Goal: Task Accomplishment & Management: Use online tool/utility

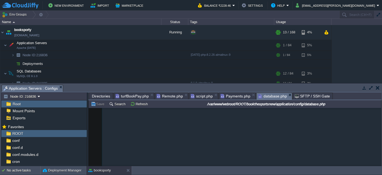
click at [129, 94] on span "turfBookPay.php" at bounding box center [132, 96] width 33 height 6
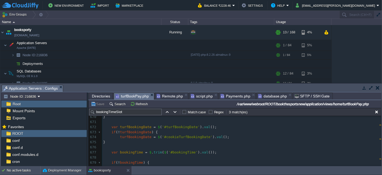
scroll to position [3438, 0]
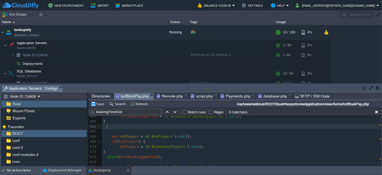
paste textarea "noPlayers"
click at [130, 145] on div "xxxxxxxxxx < input type = "date" class = "frm-input-1" name = "turfBookingDate"…" at bounding box center [241, 174] width 279 height 223
type textarea "noPlayers"
click at [143, 160] on pre at bounding box center [241, 161] width 279 height 5
click at [142, 156] on div "xxxxxxxxxx < input type = "date" class = "frm-input-1" name = "turfBookingDate"…" at bounding box center [241, 174] width 279 height 223
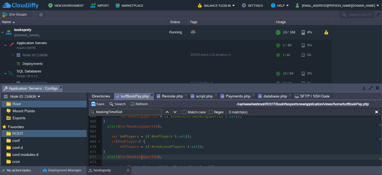
type textarea "turfBookingSportId"
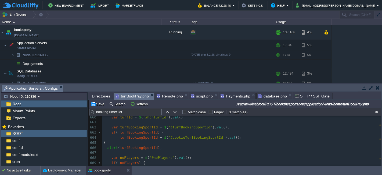
scroll to position [0, 0]
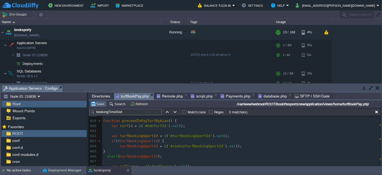
click at [99, 103] on button "Save" at bounding box center [98, 103] width 15 height 5
click at [177, 146] on span "'#cookieTurfBookingSportId'" at bounding box center [196, 146] width 57 height 4
type textarea "turfBookingSportId"
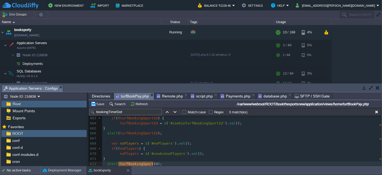
scroll to position [3431, 0]
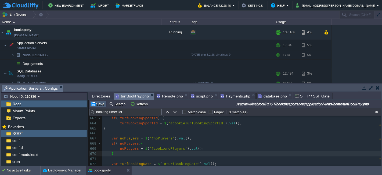
click at [100, 103] on button "Save" at bounding box center [98, 103] width 15 height 5
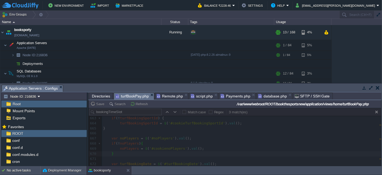
click at [166, 95] on span "Remote.php" at bounding box center [170, 96] width 26 height 6
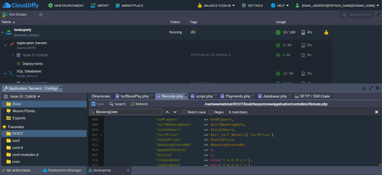
scroll to position [4626, 0]
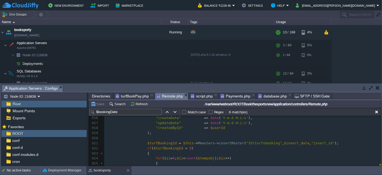
click at [164, 135] on pre ");" at bounding box center [242, 132] width 277 height 5
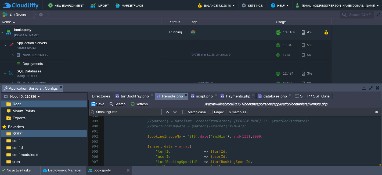
click at [154, 145] on span "$insert_data" at bounding box center [159, 146] width 25 height 4
type textarea "$insert_data"
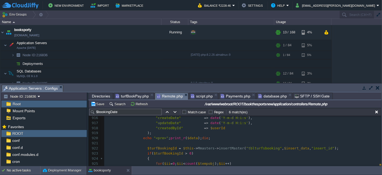
type textarea "$data"
click at [97, 107] on div "Save Search Refresh /var/www/webroot/ROOT/bookthesportsnew/application/controll…" at bounding box center [235, 104] width 293 height 8
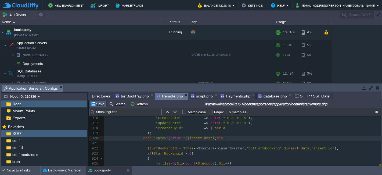
click at [99, 105] on button "Save" at bounding box center [98, 103] width 15 height 5
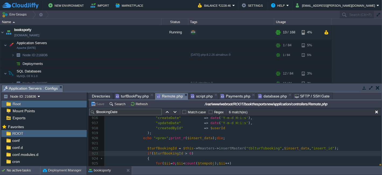
type textarea "$data"
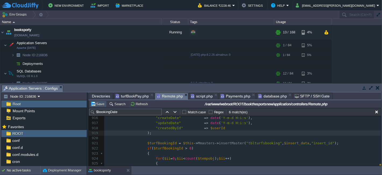
click at [100, 104] on button "Save" at bounding box center [98, 103] width 15 height 5
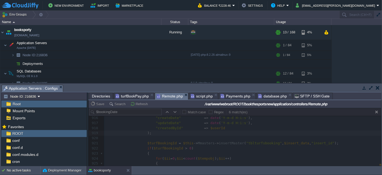
click at [130, 93] on span "turfBookPay.php" at bounding box center [132, 96] width 33 height 6
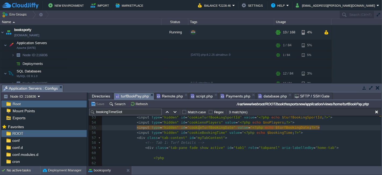
scroll to position [2, 0]
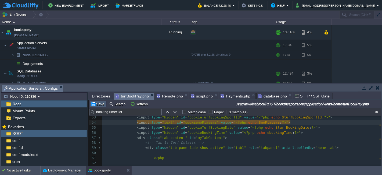
type textarea "text"
click at [99, 101] on button "Save" at bounding box center [98, 103] width 15 height 5
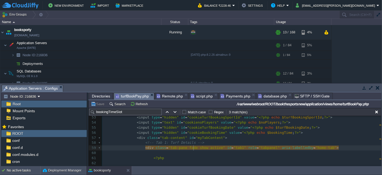
type textarea "hidden"
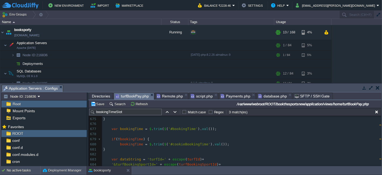
scroll to position [3516, 0]
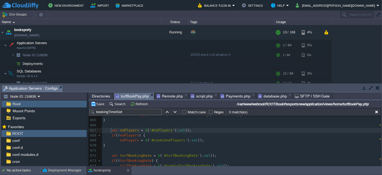
click at [110, 130] on span at bounding box center [107, 130] width 8 height 4
type textarea "//"
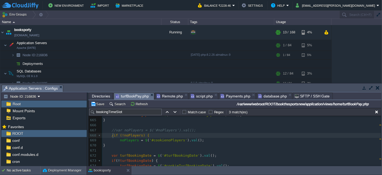
type textarea "//"
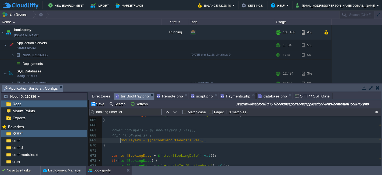
type textarea "//"
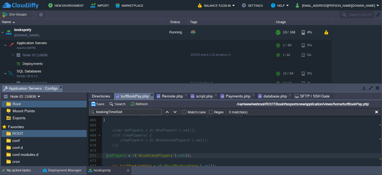
click at [107, 155] on div "xxxxxxxxxx < input type = "date" class = "frm-input-1" name = "turfBookingDate"…" at bounding box center [241, 125] width 279 height 268
click at [161, 140] on div "xxxxxxxxxx < input type = "date" class = "frm-input-1" name = "turfBookingDate"…" at bounding box center [241, 125] width 279 height 268
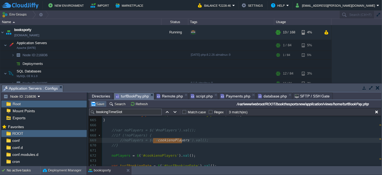
type textarea "cookienoPlayers"
click at [98, 105] on button "Save" at bounding box center [98, 103] width 15 height 5
click at [101, 102] on button "Save" at bounding box center [98, 103] width 15 height 5
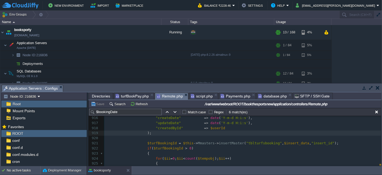
click at [164, 96] on span "Remote.php" at bounding box center [170, 96] width 26 height 7
